Goal: Task Accomplishment & Management: Use online tool/utility

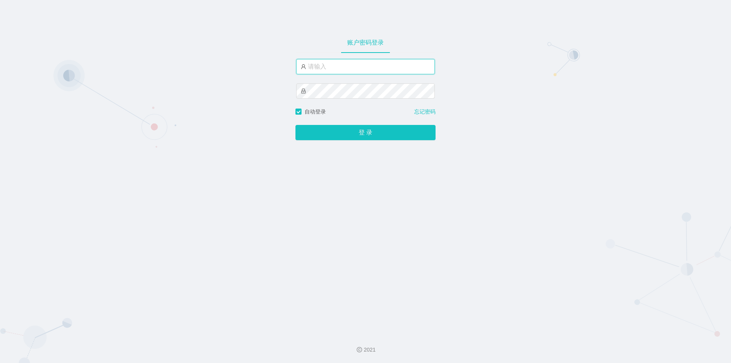
click at [324, 69] on input "text" at bounding box center [365, 66] width 139 height 15
type input "jishu"
click at [250, 87] on div "账户密码登录 jishu 自动登录 忘记密码 登 录" at bounding box center [365, 163] width 731 height 327
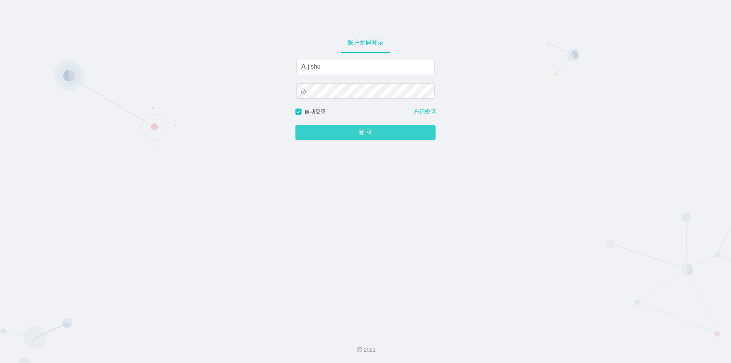
click at [322, 127] on button "登 录" at bounding box center [365, 132] width 140 height 15
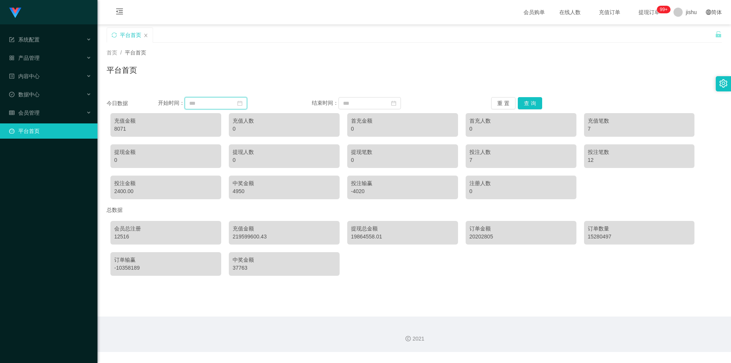
click at [216, 106] on input at bounding box center [216, 103] width 62 height 12
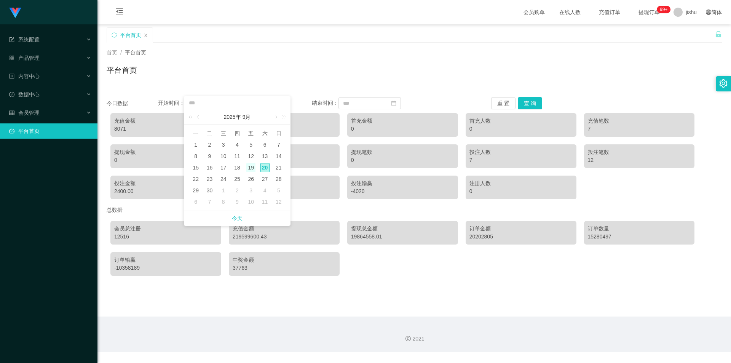
click at [250, 170] on div "19" at bounding box center [250, 167] width 9 height 9
type input "**********"
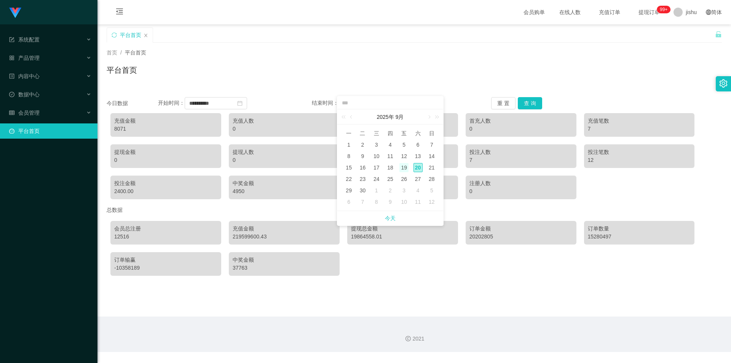
click at [403, 170] on div "19" at bounding box center [403, 167] width 9 height 9
type input "**********"
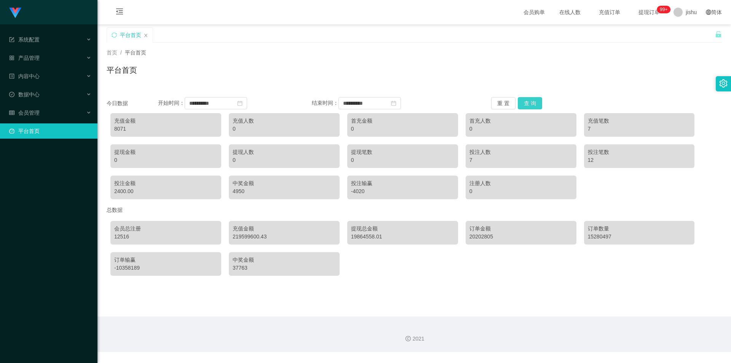
click at [527, 104] on button "查 询" at bounding box center [530, 103] width 24 height 12
click at [546, 55] on div "首页 / 平台首页 /" at bounding box center [414, 53] width 615 height 8
click at [560, 7] on span "在线人数 0 1 2 3 4 5 6 7 8 9 0 1 2 3 4 5 6 7 8 9 0 1 2 3 4 5 6 7 8 9" at bounding box center [570, 12] width 40 height 24
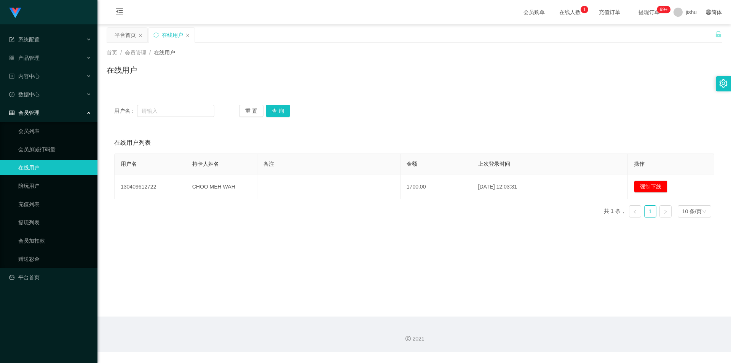
click at [32, 164] on link "在线用户" at bounding box center [54, 167] width 73 height 15
click at [124, 37] on div "平台首页" at bounding box center [125, 35] width 21 height 14
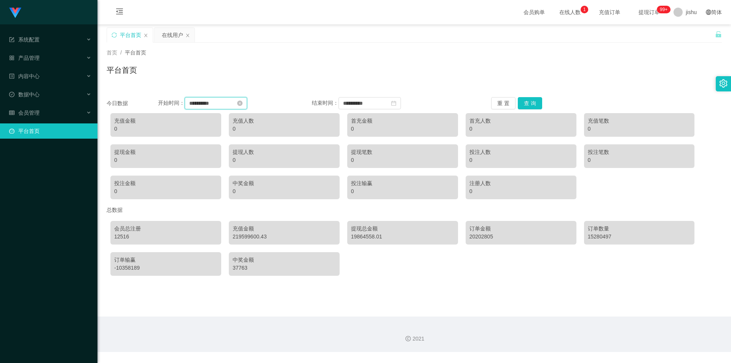
click at [190, 103] on input "**********" at bounding box center [216, 103] width 62 height 12
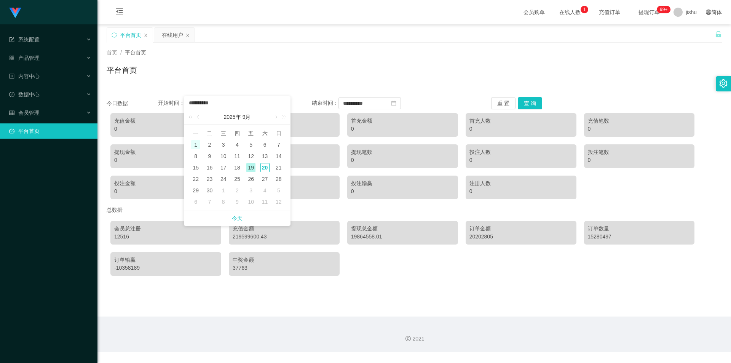
click at [195, 146] on div "1" at bounding box center [195, 144] width 9 height 9
type input "**********"
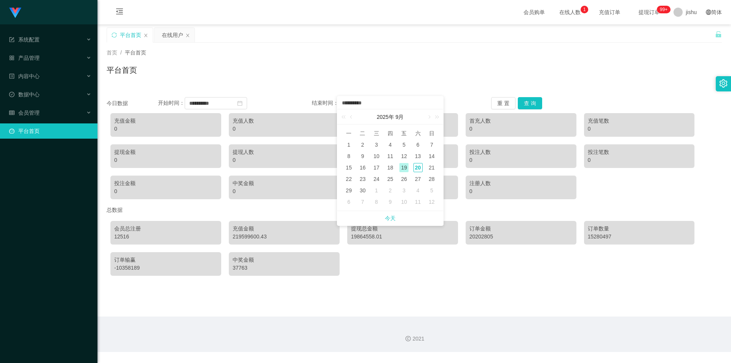
click at [405, 168] on div "19" at bounding box center [403, 167] width 9 height 9
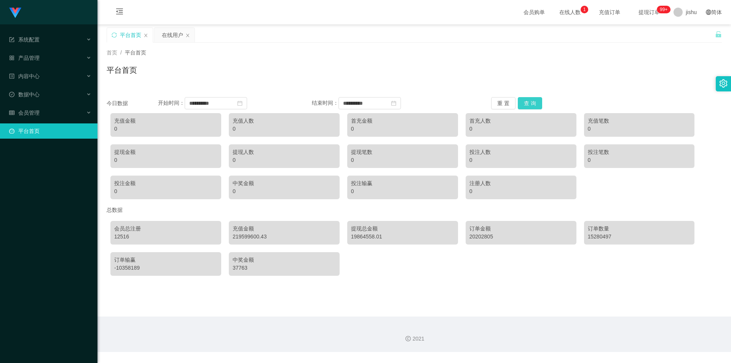
click at [526, 102] on button "查 询" at bounding box center [530, 103] width 24 height 12
click at [46, 91] on div "数据中心" at bounding box center [48, 94] width 97 height 15
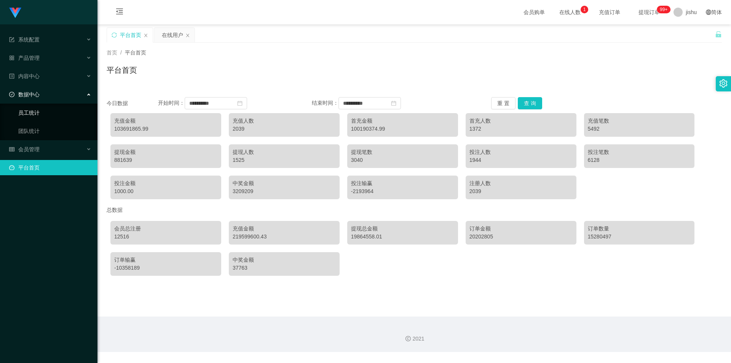
click at [34, 117] on link "员工统计" at bounding box center [54, 112] width 73 height 15
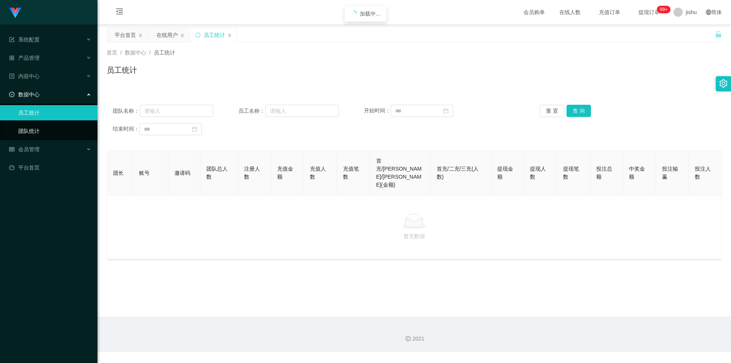
click at [31, 132] on link "团队统计" at bounding box center [54, 130] width 73 height 15
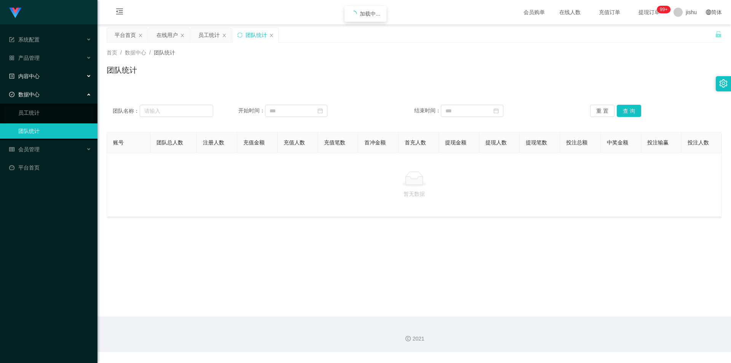
click at [32, 82] on div "内容中心" at bounding box center [48, 76] width 97 height 15
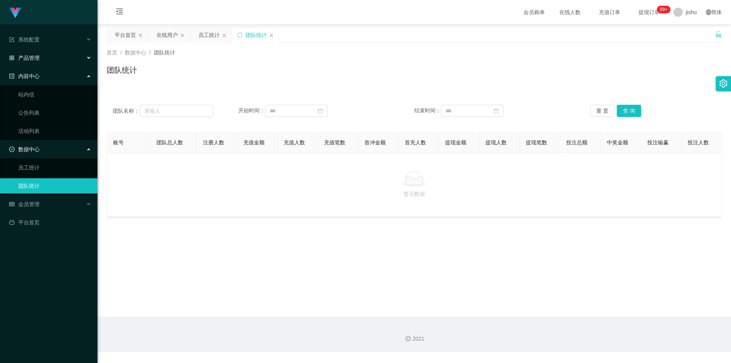
click at [46, 62] on div "产品管理" at bounding box center [48, 57] width 97 height 15
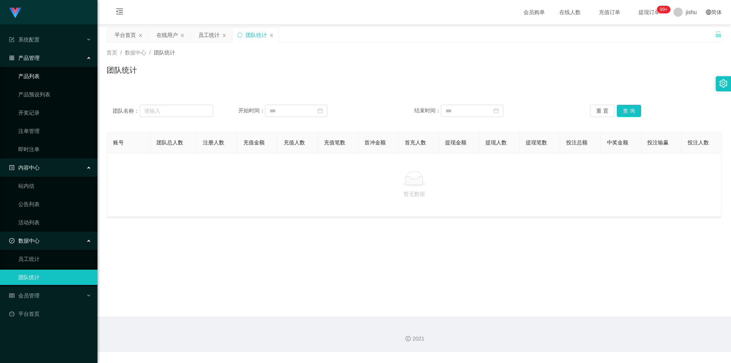
click at [46, 74] on link "产品列表" at bounding box center [54, 76] width 73 height 15
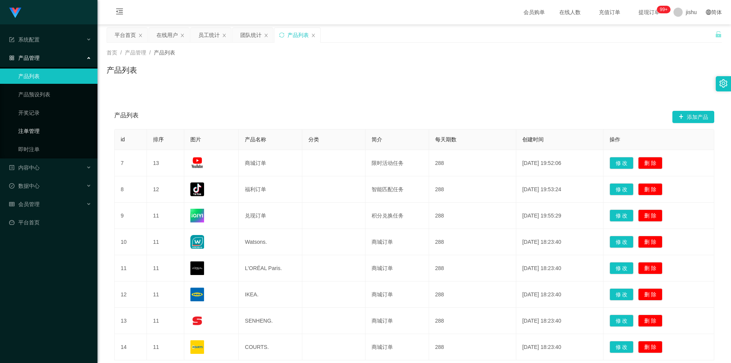
click at [47, 123] on link "注单管理" at bounding box center [54, 130] width 73 height 15
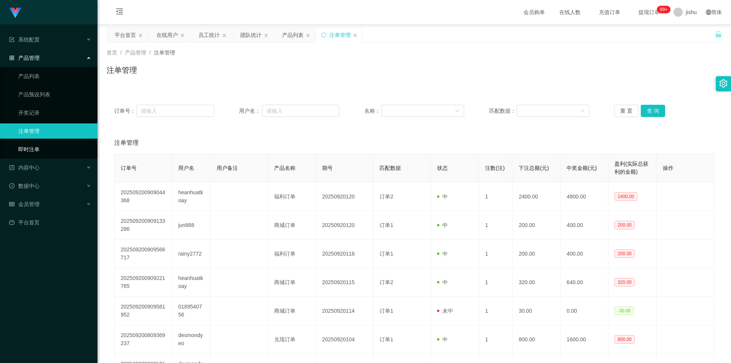
click at [29, 147] on link "即时注单" at bounding box center [54, 149] width 73 height 15
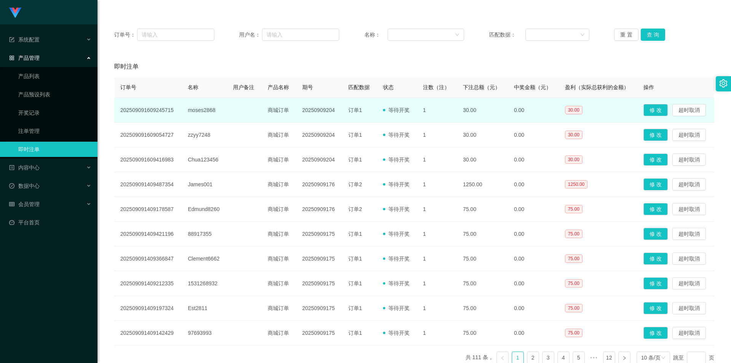
scroll to position [118, 0]
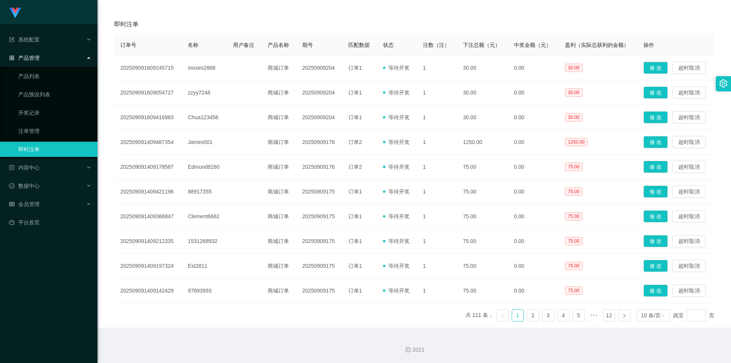
click at [521, 312] on ul "共 111 条， 1 2 3 4 5 ••• 12 10 条/页 跳至 页" at bounding box center [590, 315] width 249 height 12
click at [530, 317] on link "2" at bounding box center [532, 315] width 11 height 11
click at [515, 316] on link "1" at bounding box center [517, 315] width 11 height 11
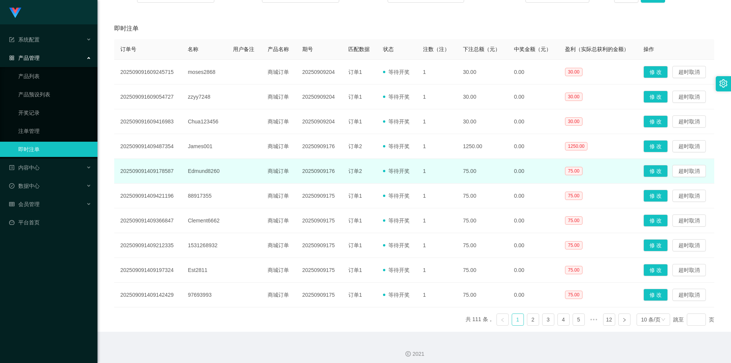
scroll to position [0, 0]
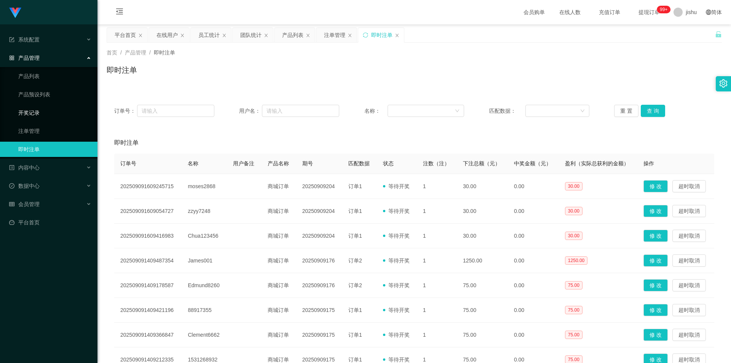
click at [40, 113] on link "开奖记录" at bounding box center [54, 112] width 73 height 15
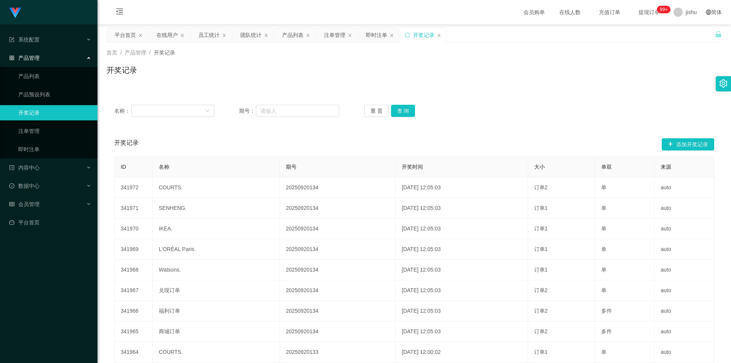
scroll to position [38, 0]
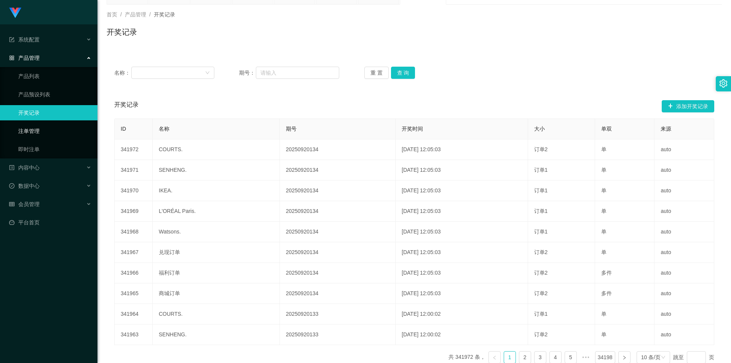
click at [35, 130] on link "注单管理" at bounding box center [54, 130] width 73 height 15
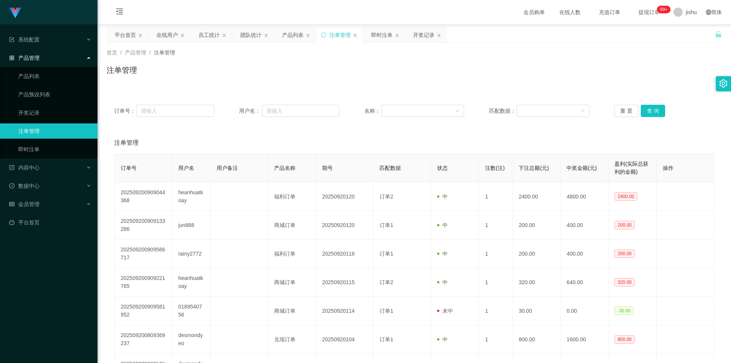
click at [559, 16] on span "在线人数" at bounding box center [570, 12] width 40 height 24
